Goal: Task Accomplishment & Management: Manage account settings

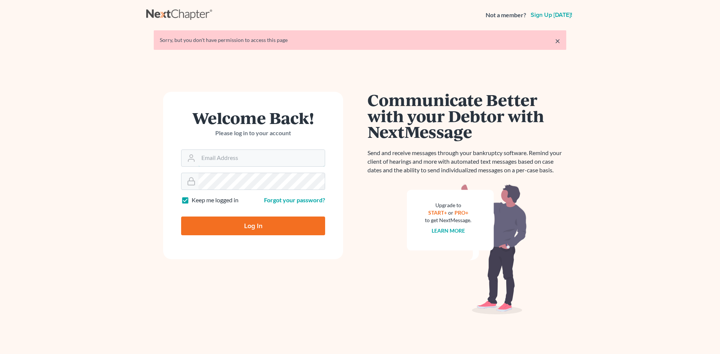
type input "[EMAIL_ADDRESS][DOMAIN_NAME]"
drag, startPoint x: 0, startPoint y: 0, endPoint x: 261, endPoint y: 155, distance: 303.7
click at [261, 155] on input "[EMAIL_ADDRESS][DOMAIN_NAME]" at bounding box center [261, 158] width 126 height 17
click at [237, 225] on input "Log In" at bounding box center [253, 226] width 144 height 19
type input "Thinking..."
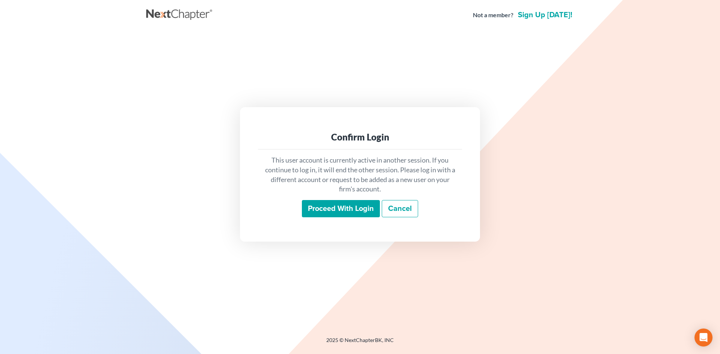
click at [314, 209] on input "Proceed with login" at bounding box center [341, 208] width 78 height 17
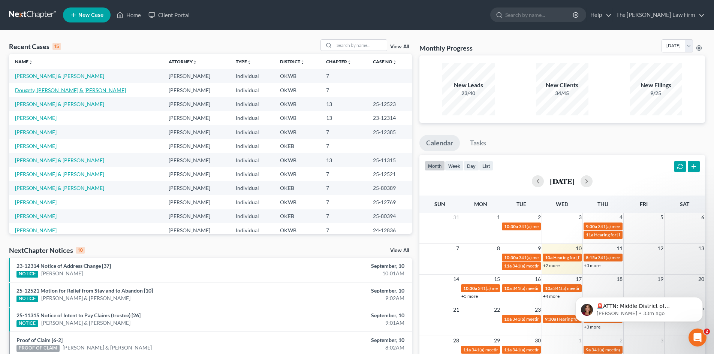
click at [56, 89] on link "Dougety, Jody & Brittany" at bounding box center [70, 90] width 111 height 6
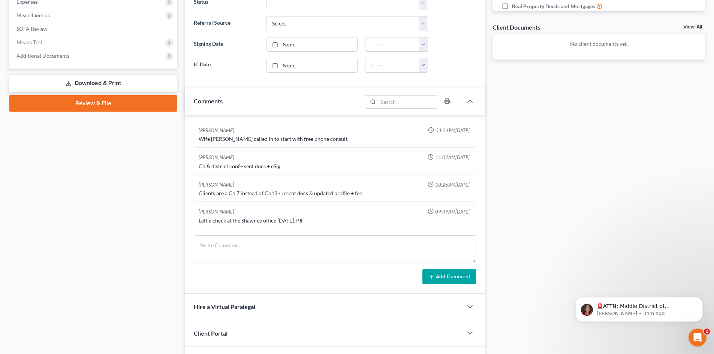
scroll to position [263, 0]
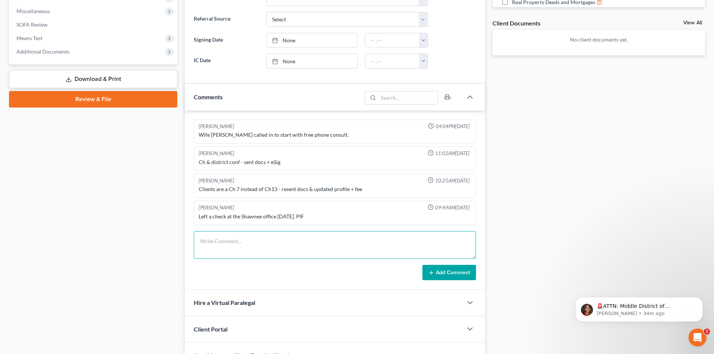
click at [222, 242] on textarea at bounding box center [335, 245] width 282 height 28
click at [241, 240] on textarea at bounding box center [335, 245] width 282 height 28
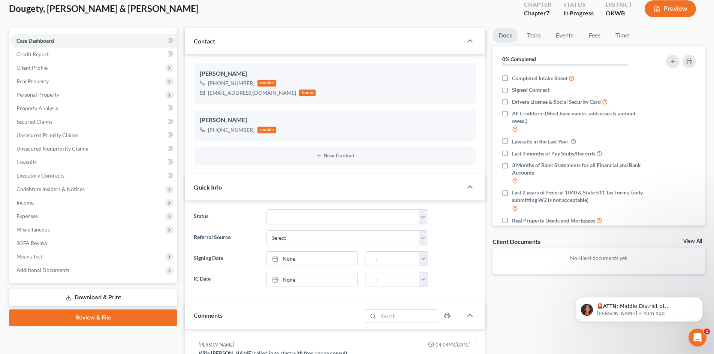
scroll to position [43, 0]
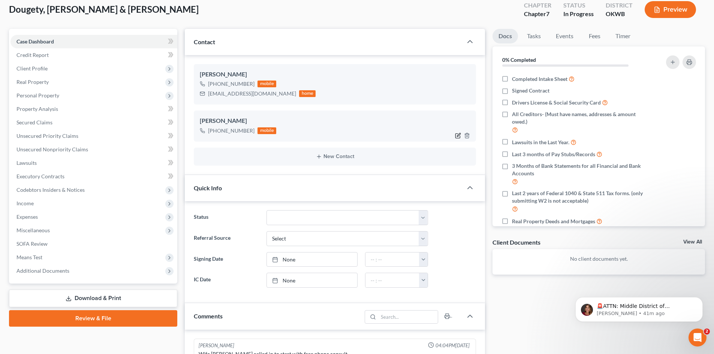
click at [458, 136] on icon "button" at bounding box center [459, 134] width 3 height 3
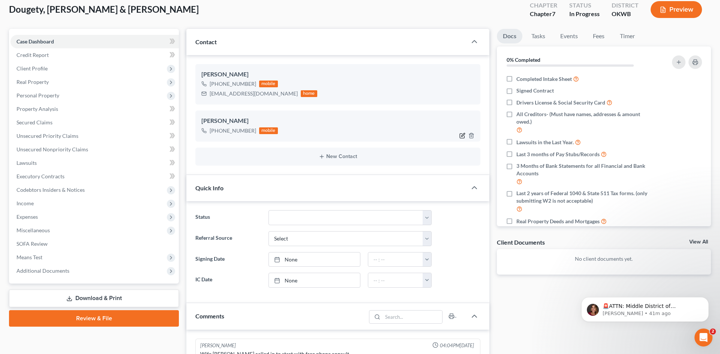
select select "0"
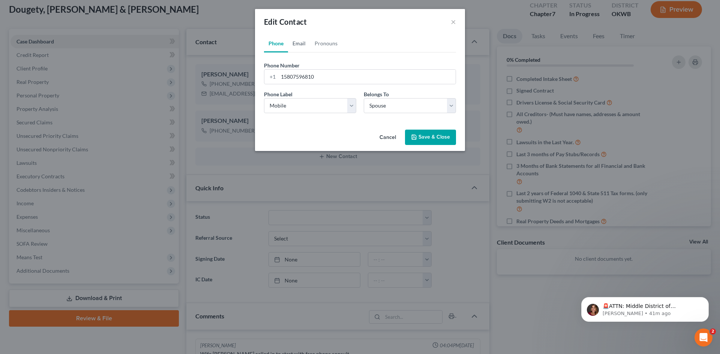
click at [303, 45] on link "Email" at bounding box center [299, 44] width 22 height 18
click at [331, 47] on link "Pronouns" at bounding box center [326, 44] width 32 height 18
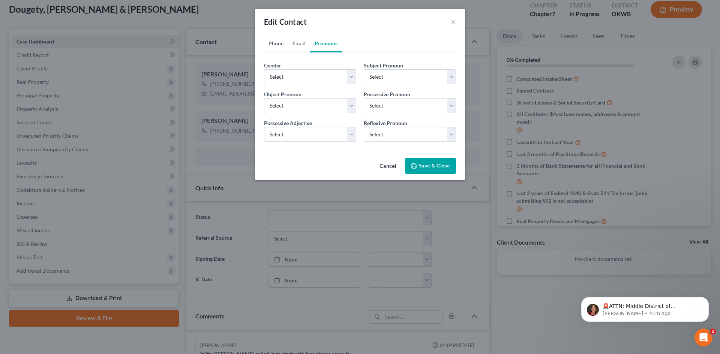
click at [275, 44] on link "Phone" at bounding box center [276, 44] width 24 height 18
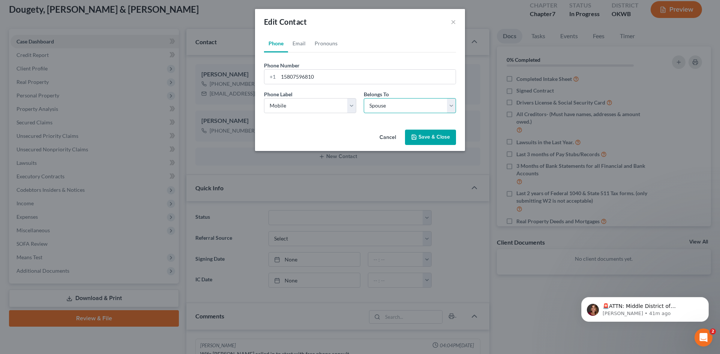
click at [383, 111] on select "Select Client Spouse Other" at bounding box center [410, 105] width 92 height 15
select select "0"
click at [364, 98] on select "Select Client Spouse Other" at bounding box center [410, 105] width 92 height 15
click at [417, 141] on button "Save & Close" at bounding box center [430, 138] width 51 height 16
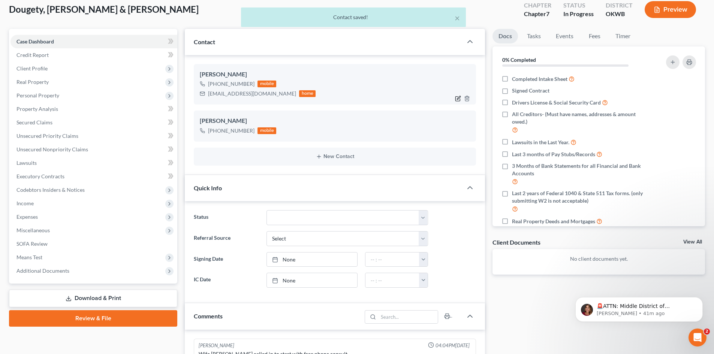
click at [459, 98] on icon "button" at bounding box center [459, 97] width 3 height 3
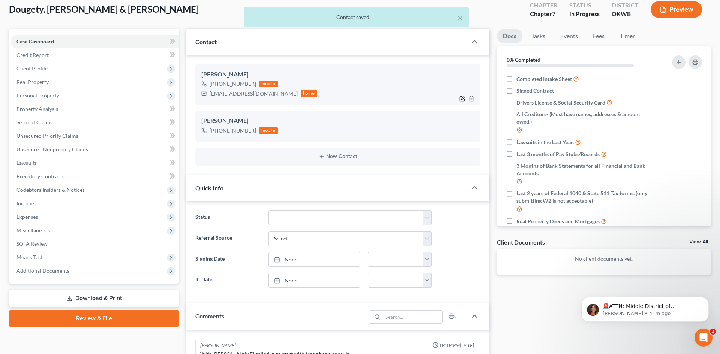
select select "0"
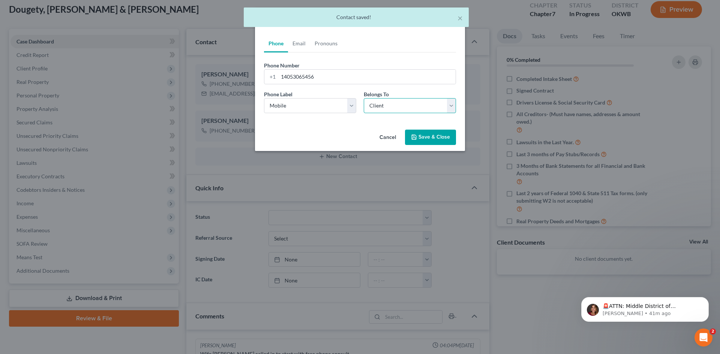
click at [397, 107] on select "Select Client Spouse Other" at bounding box center [410, 105] width 92 height 15
select select "1"
click at [364, 98] on select "Select Client Spouse Other" at bounding box center [410, 105] width 92 height 15
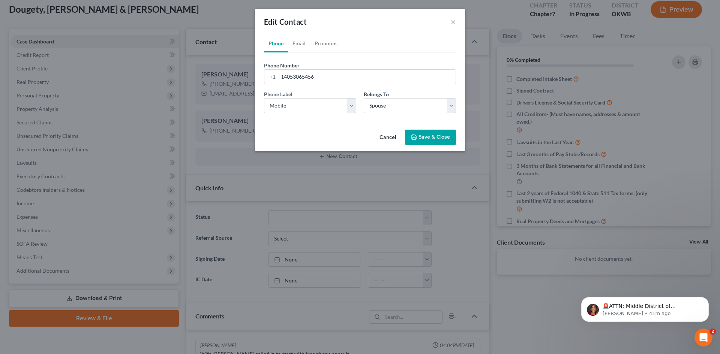
click at [430, 138] on button "Save & Close" at bounding box center [430, 138] width 51 height 16
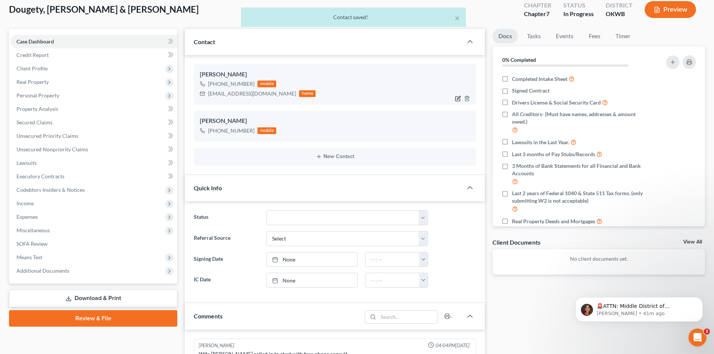
click at [457, 100] on icon "button" at bounding box center [458, 99] width 6 height 6
select select "0"
select select "1"
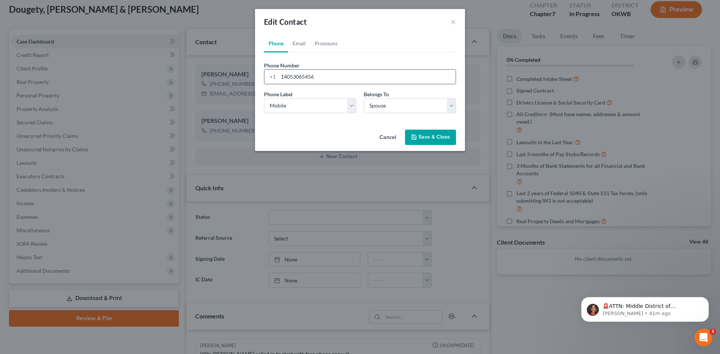
click at [402, 83] on input "14053065456" at bounding box center [366, 77] width 177 height 14
type input "14053066456"
click at [421, 139] on button "Save & Close" at bounding box center [430, 138] width 51 height 16
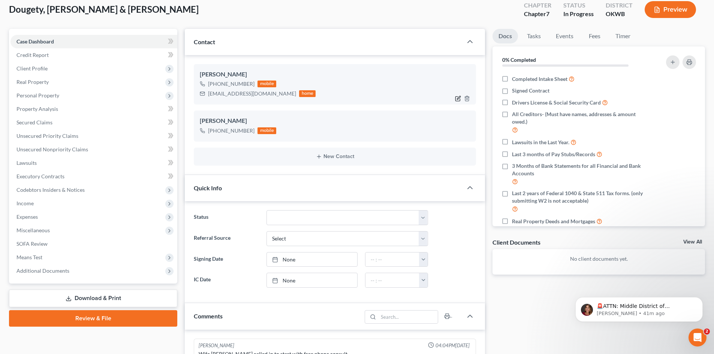
click at [458, 98] on icon "button" at bounding box center [459, 97] width 3 height 3
select select "0"
select select "1"
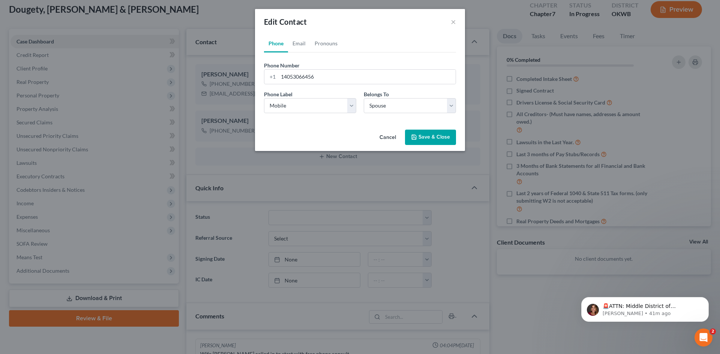
click at [420, 140] on button "Save & Close" at bounding box center [430, 138] width 51 height 16
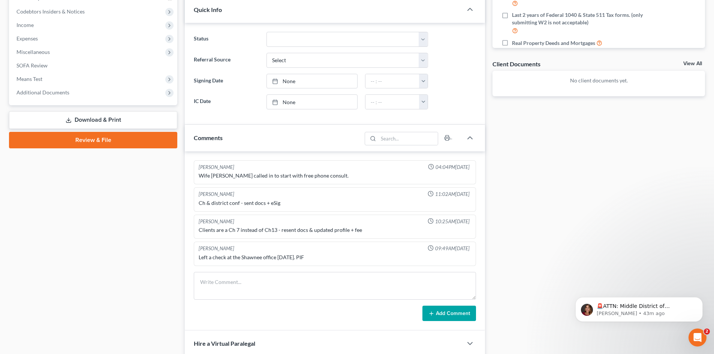
scroll to position [268, 0]
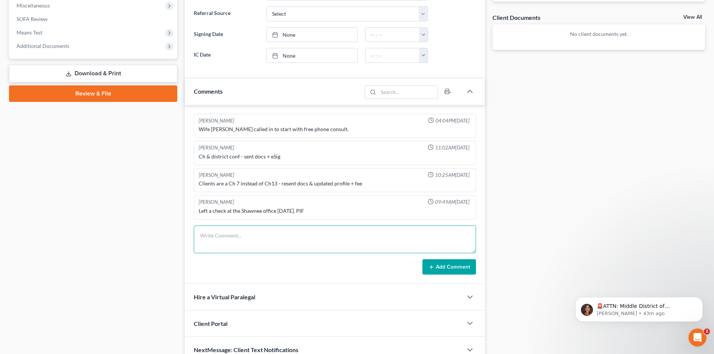
click at [393, 237] on textarea at bounding box center [335, 240] width 282 height 28
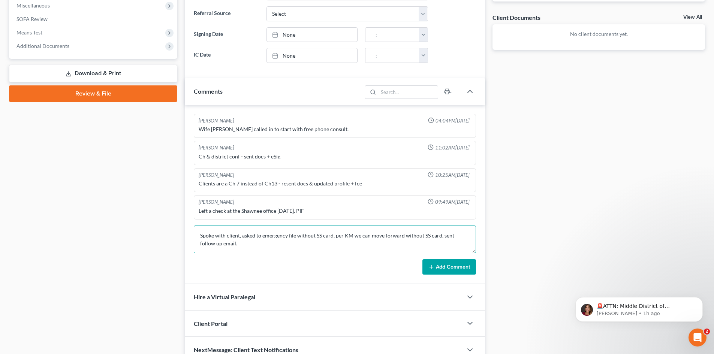
scroll to position [2, 0]
type textarea "Spoke with client, asked to emergency file without SS card, per KM we can move …"
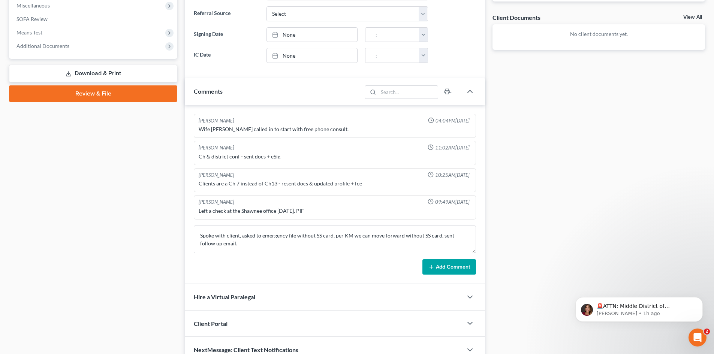
click at [459, 264] on button "Add Comment" at bounding box center [450, 268] width 54 height 16
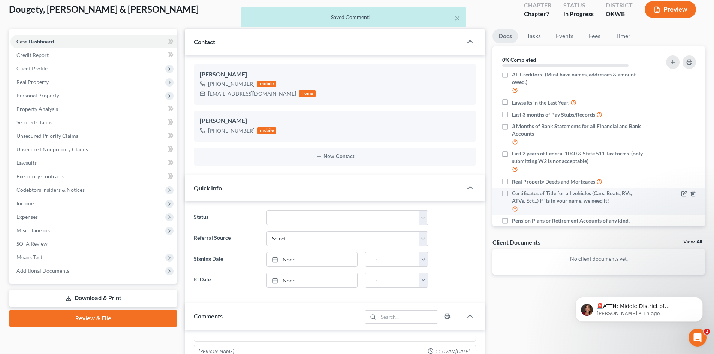
scroll to position [93, 0]
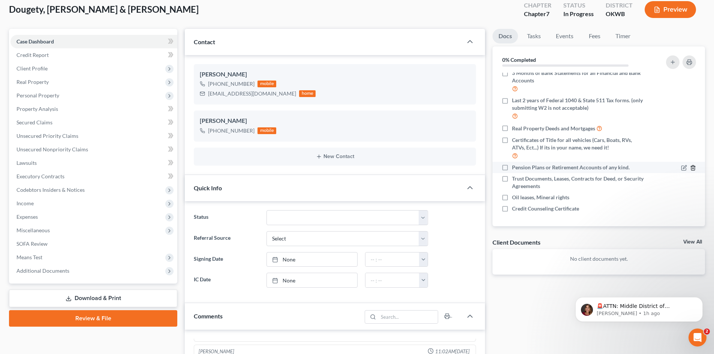
click at [690, 168] on icon "button" at bounding box center [693, 168] width 6 height 6
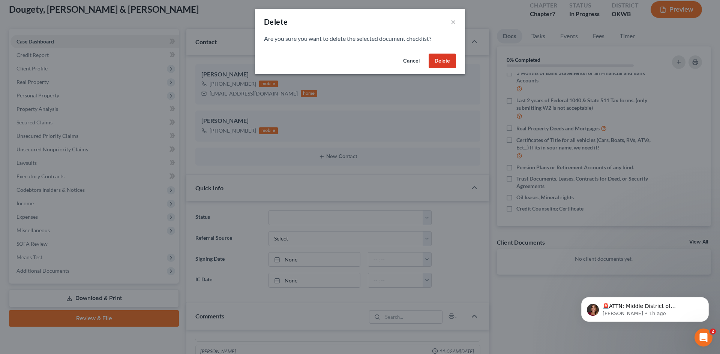
click at [438, 58] on button "Delete" at bounding box center [442, 61] width 27 height 15
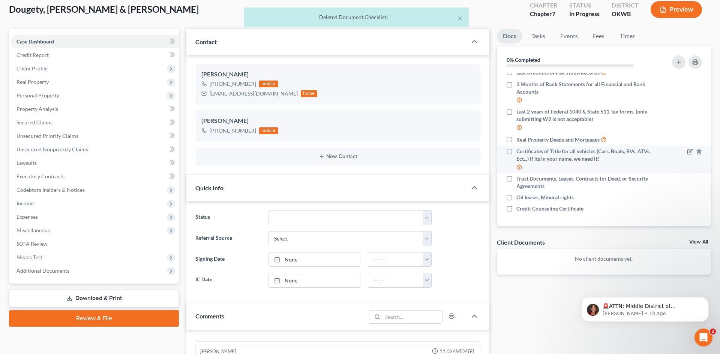
scroll to position [82, 0]
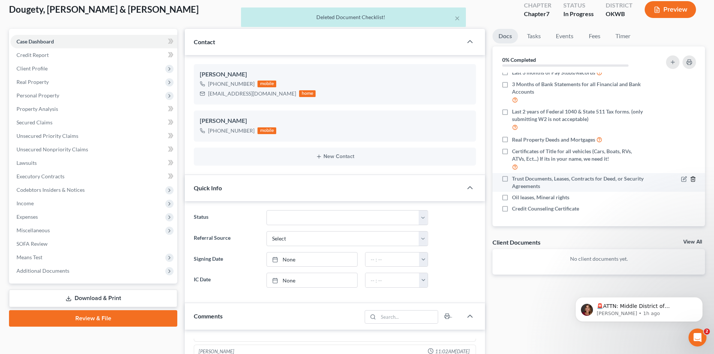
click at [692, 179] on icon "button" at bounding box center [693, 179] width 3 height 5
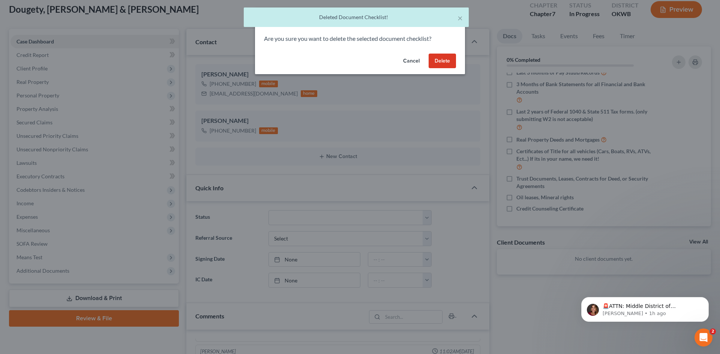
click at [440, 67] on button "Delete" at bounding box center [442, 61] width 27 height 15
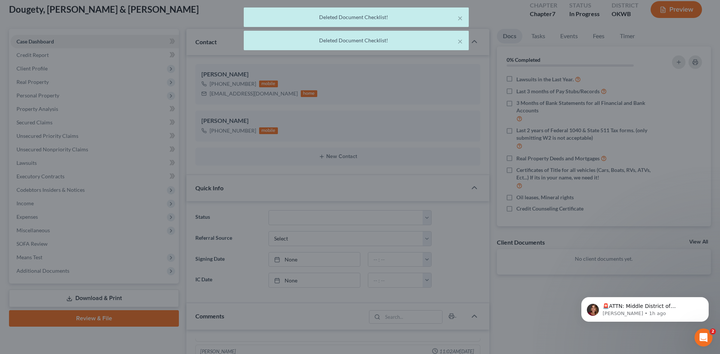
scroll to position [63, 0]
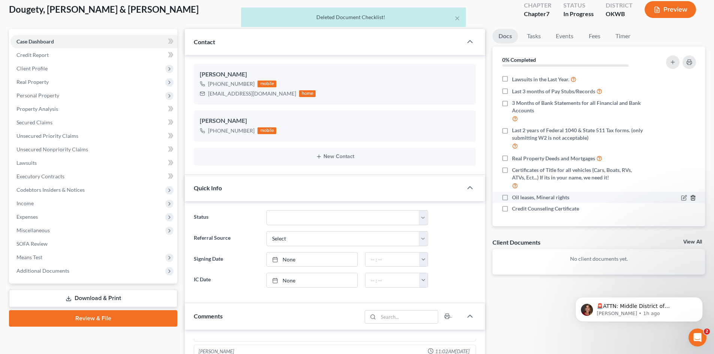
click at [692, 199] on icon "button" at bounding box center [693, 197] width 3 height 5
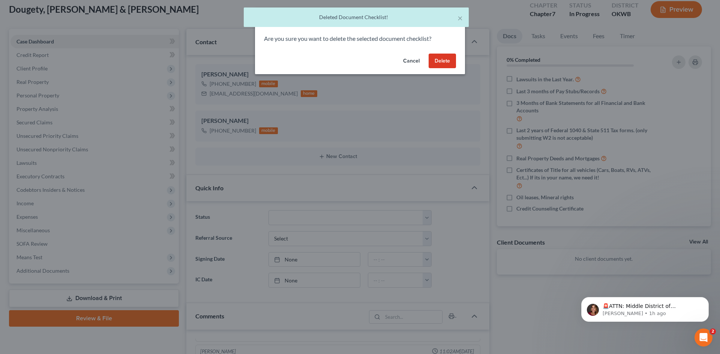
click at [442, 66] on button "Delete" at bounding box center [442, 61] width 27 height 15
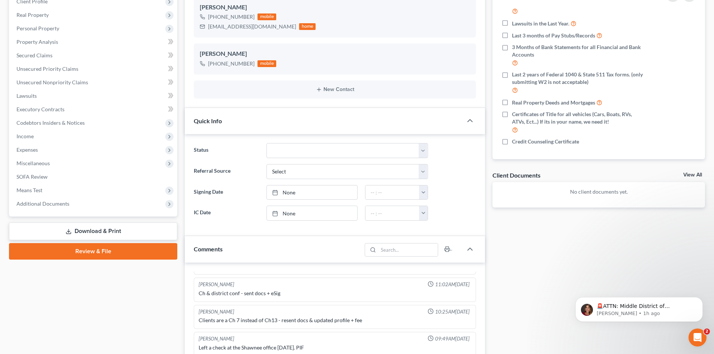
scroll to position [6, 0]
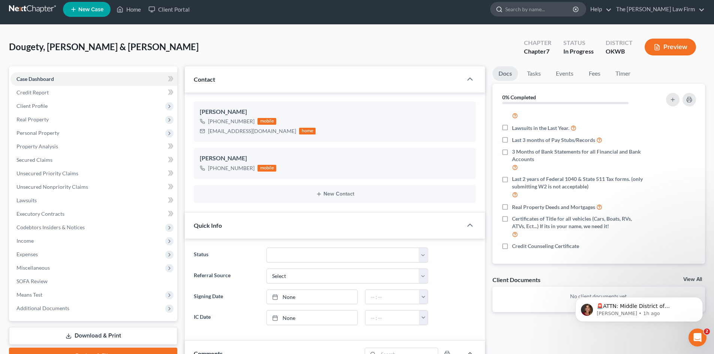
click at [567, 14] on input "search" at bounding box center [540, 9] width 69 height 14
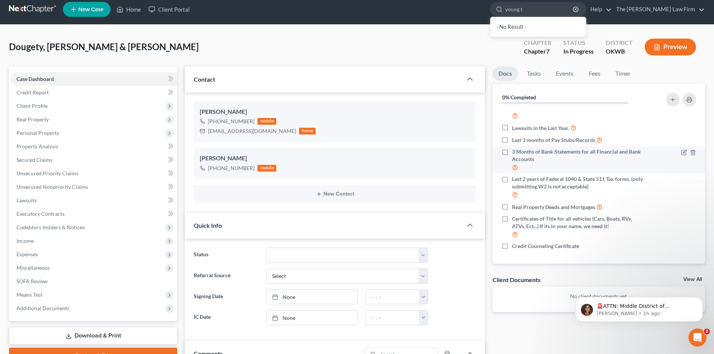
type input "young"
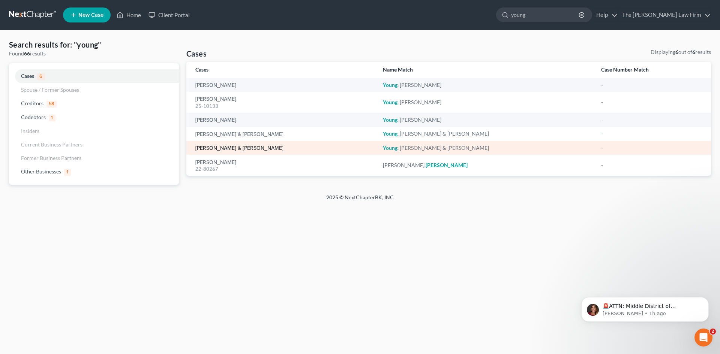
click at [245, 150] on link "Young, Thomas & Patricia" at bounding box center [239, 148] width 88 height 5
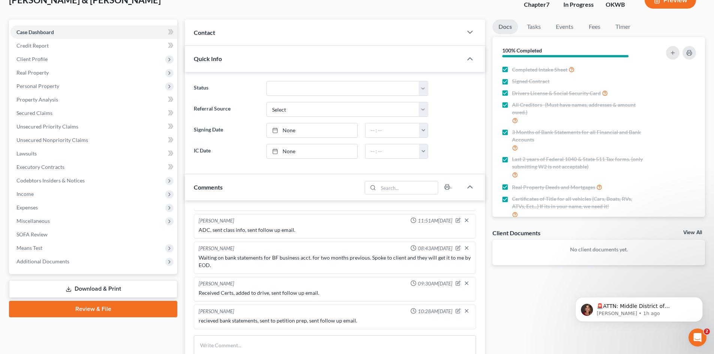
scroll to position [150, 0]
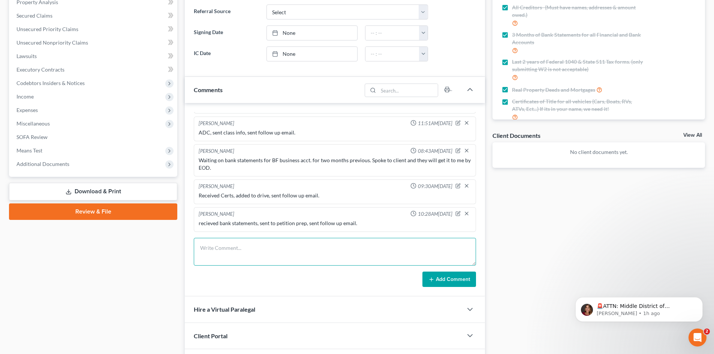
click at [235, 252] on textarea at bounding box center [335, 252] width 282 height 28
click at [305, 249] on textarea "resent back to me for ssi annual award letter, gathering documentation, sent fo…" at bounding box center [335, 252] width 282 height 28
type textarea "resent back to me for ssi annual award letter, spoke to clt, gathering document…"
click at [452, 284] on button "Add Comment" at bounding box center [450, 280] width 54 height 16
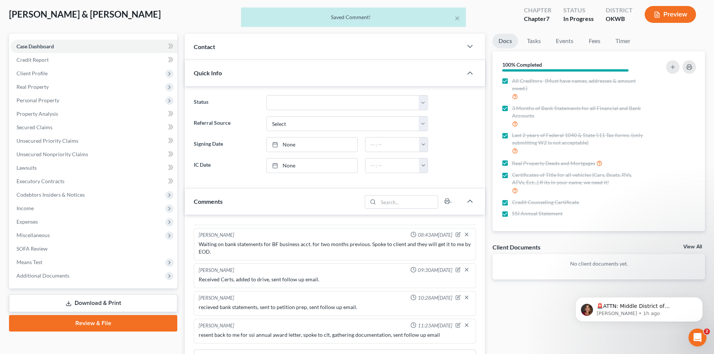
scroll to position [75, 0]
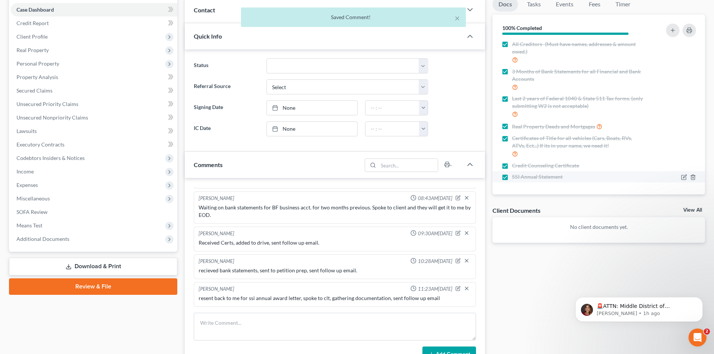
click at [512, 180] on label "SSI Annual Statement" at bounding box center [537, 177] width 51 height 8
click at [515, 178] on input "SSI Annual Statement" at bounding box center [517, 175] width 5 height 5
checkbox input "false"
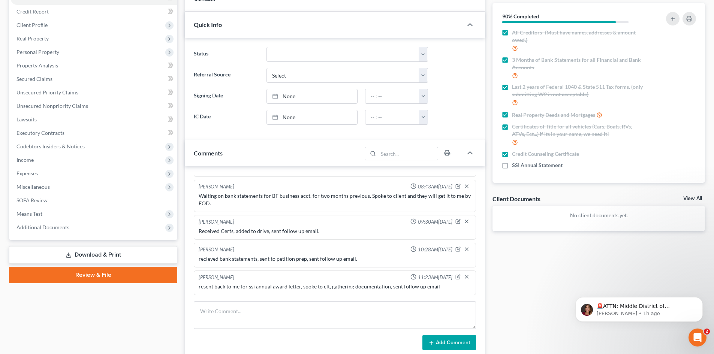
scroll to position [0, 0]
